Goal: Information Seeking & Learning: Learn about a topic

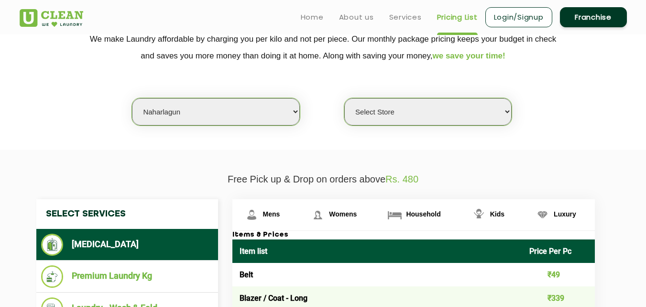
scroll to position [188, 0]
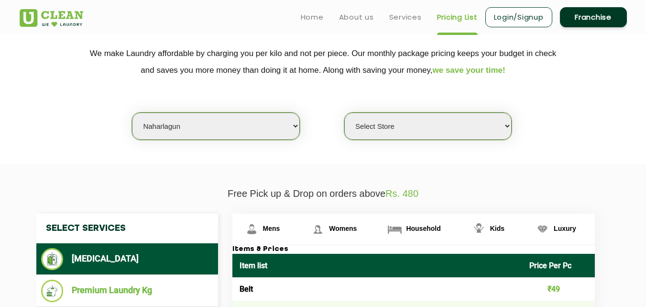
click at [222, 124] on select "Select city [GEOGRAPHIC_DATA] [GEOGRAPHIC_DATA] [GEOGRAPHIC_DATA] [GEOGRAPHIC_D…" at bounding box center [215, 125] width 167 height 27
select select "41"
click at [132, 112] on select "Select city [GEOGRAPHIC_DATA] [GEOGRAPHIC_DATA] [GEOGRAPHIC_DATA] [GEOGRAPHIC_D…" at bounding box center [215, 125] width 167 height 27
select select "0"
click at [179, 130] on select "Select city [GEOGRAPHIC_DATA] [GEOGRAPHIC_DATA] [GEOGRAPHIC_DATA] [GEOGRAPHIC_D…" at bounding box center [215, 125] width 167 height 27
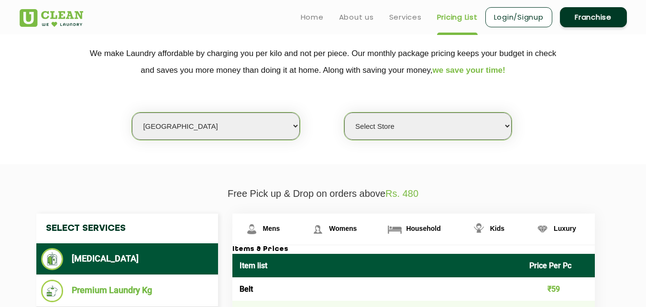
select select "8"
click at [132, 112] on select "Select city [GEOGRAPHIC_DATA] [GEOGRAPHIC_DATA] [GEOGRAPHIC_DATA] [GEOGRAPHIC_D…" at bounding box center [215, 125] width 167 height 27
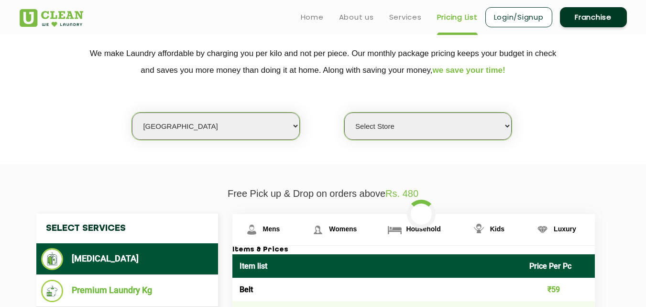
select select "0"
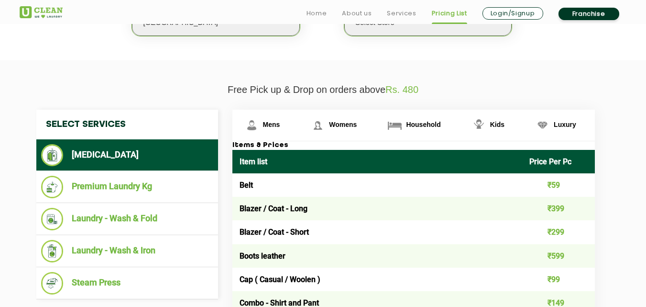
scroll to position [303, 0]
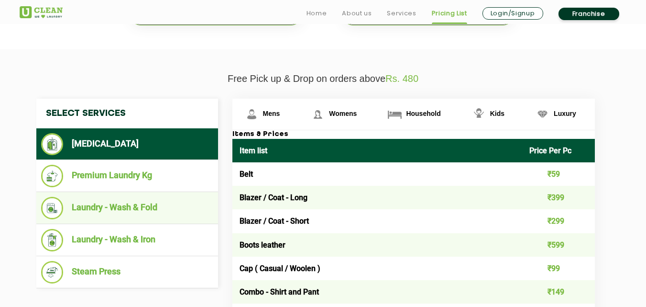
click at [131, 205] on li "Laundry - Wash & Fold" at bounding box center [127, 208] width 172 height 22
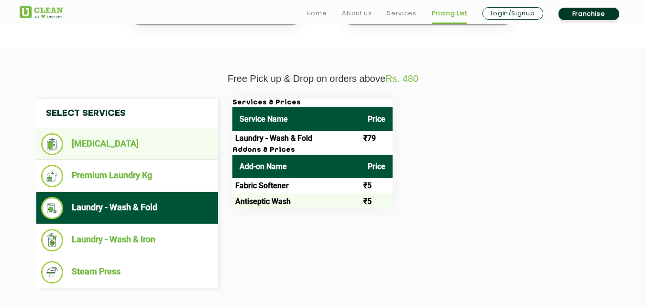
click at [108, 137] on li "[MEDICAL_DATA]" at bounding box center [127, 144] width 172 height 22
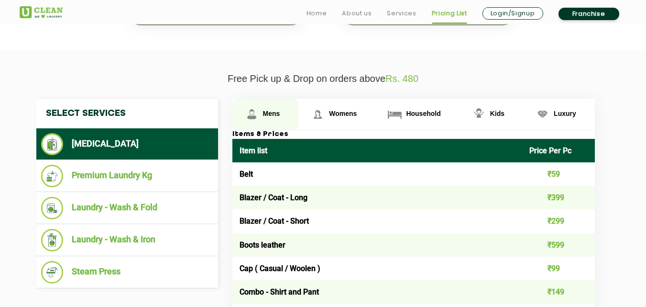
click at [273, 117] on span "Mens" at bounding box center [271, 114] width 17 height 8
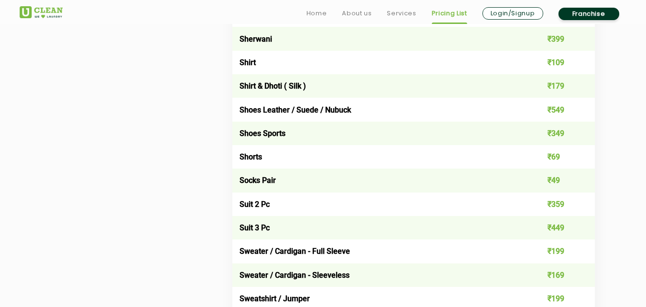
scroll to position [1435, 0]
